Goal: Information Seeking & Learning: Find specific fact

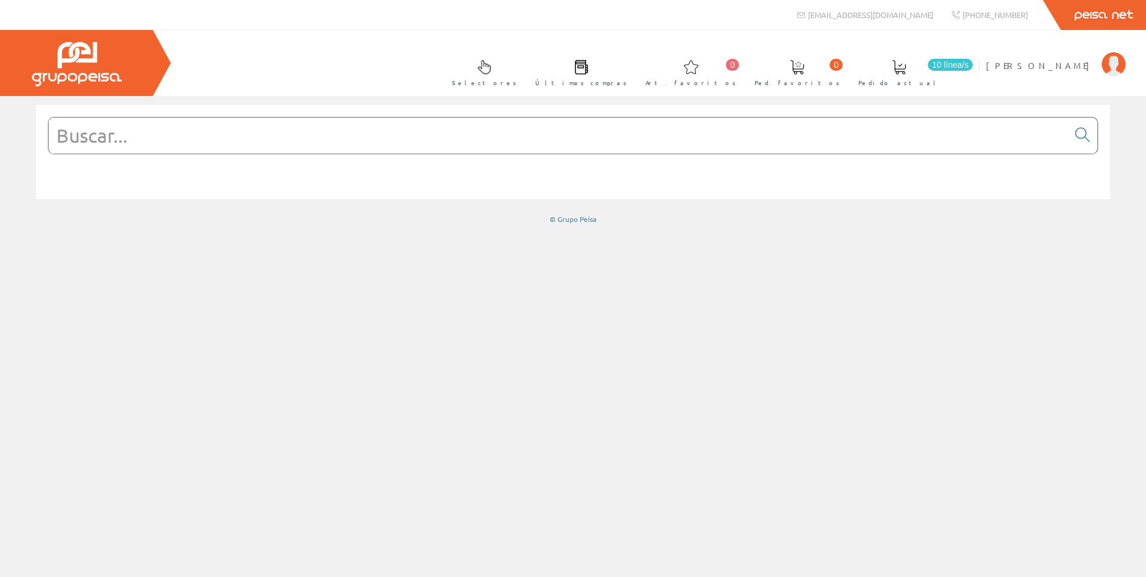
click at [844, 138] on input "text" at bounding box center [559, 135] width 1020 height 36
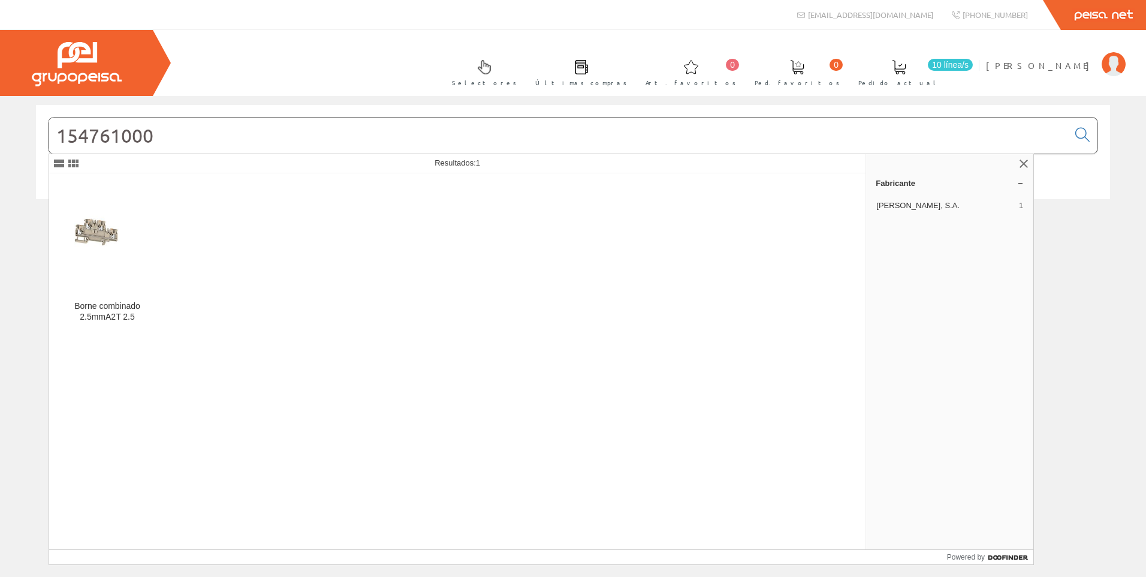
type input "154761000"
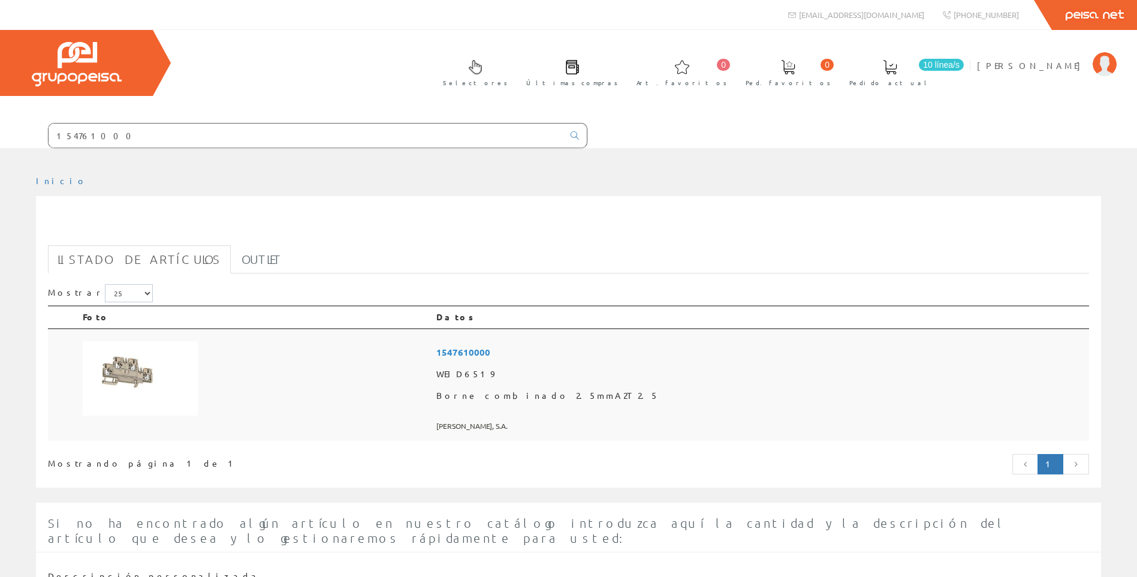
click at [194, 407] on img at bounding box center [140, 378] width 115 height 75
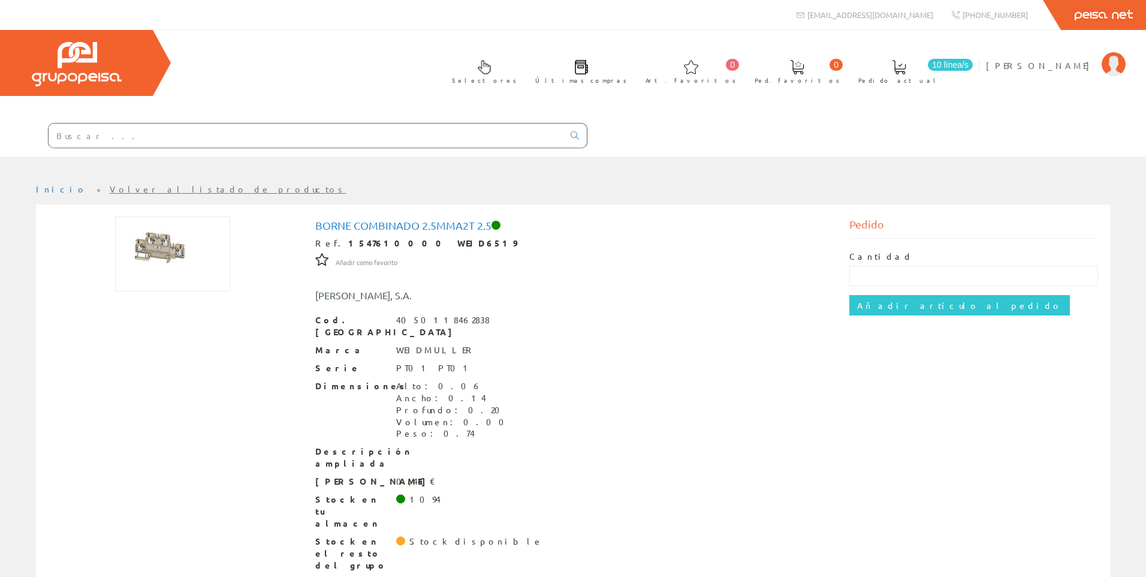
click at [369, 240] on strong "1547610000 WEID6519" at bounding box center [432, 242] width 169 height 11
copy strong "1547610000"
